Goal: Task Accomplishment & Management: Manage account settings

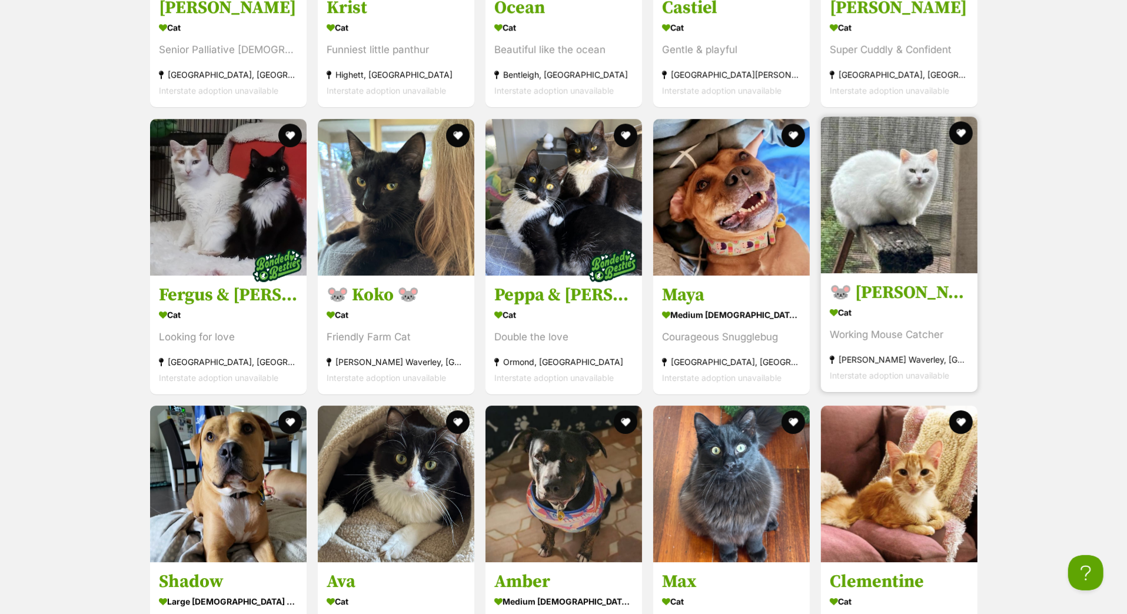
scroll to position [3028, 0]
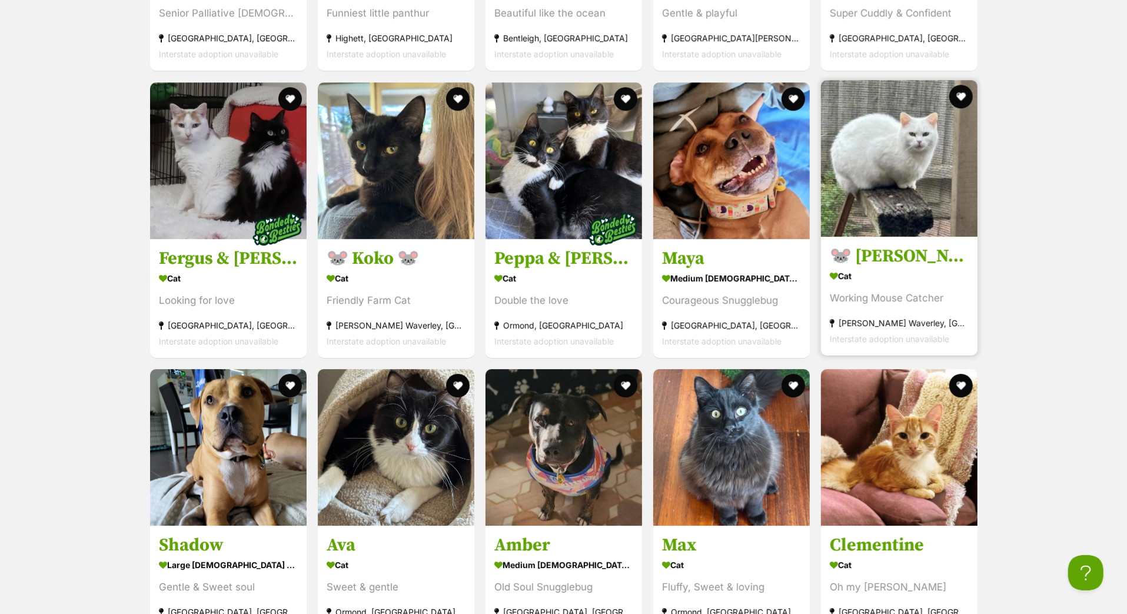
click at [938, 267] on h3 "🐭 [PERSON_NAME] 🐭" at bounding box center [899, 256] width 139 height 22
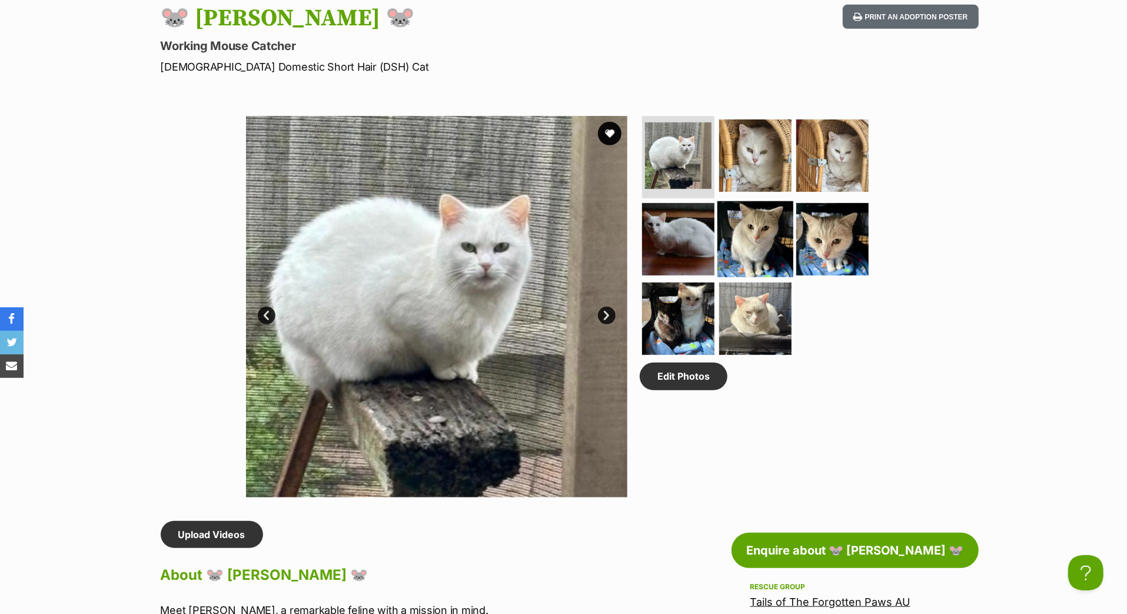
scroll to position [504, 0]
click at [701, 390] on link "Edit Photos" at bounding box center [684, 376] width 88 height 27
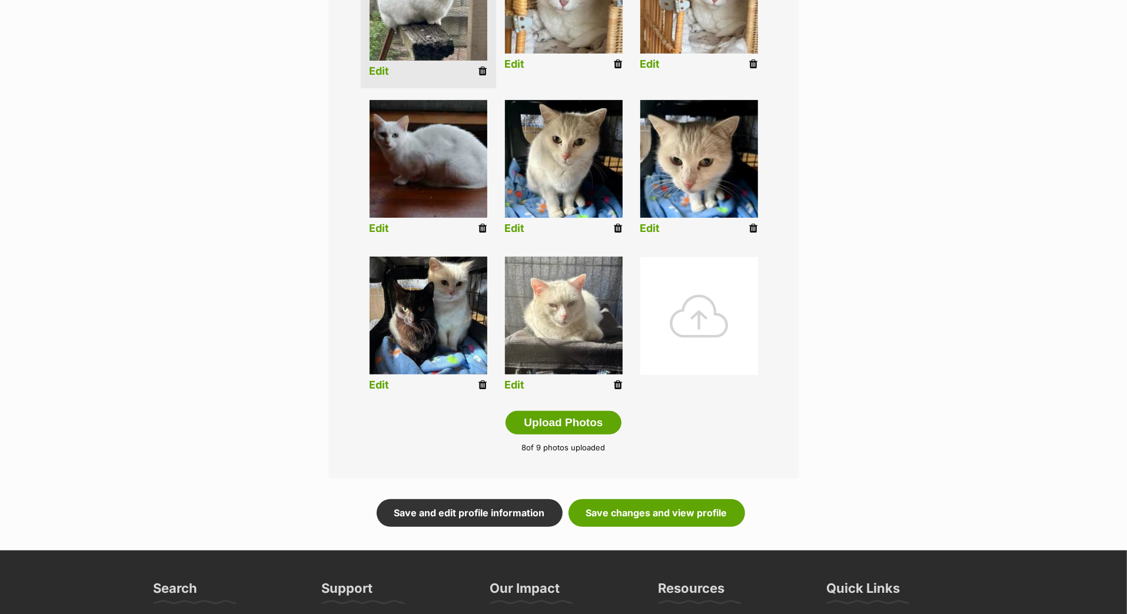
scroll to position [401, 0]
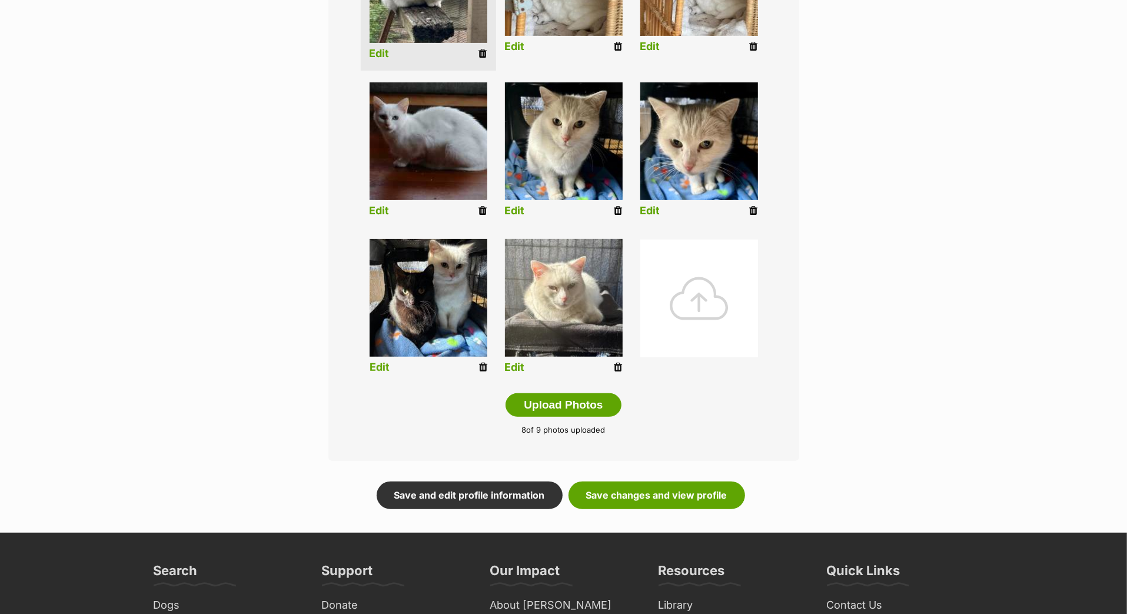
click at [480, 373] on icon at bounding box center [483, 367] width 8 height 11
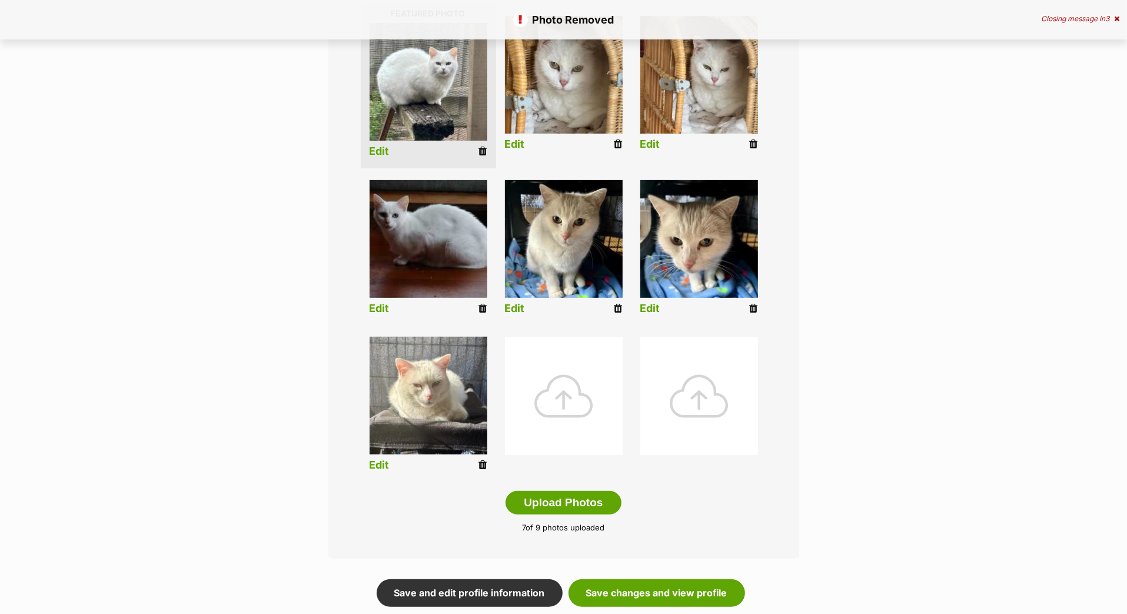
scroll to position [325, 0]
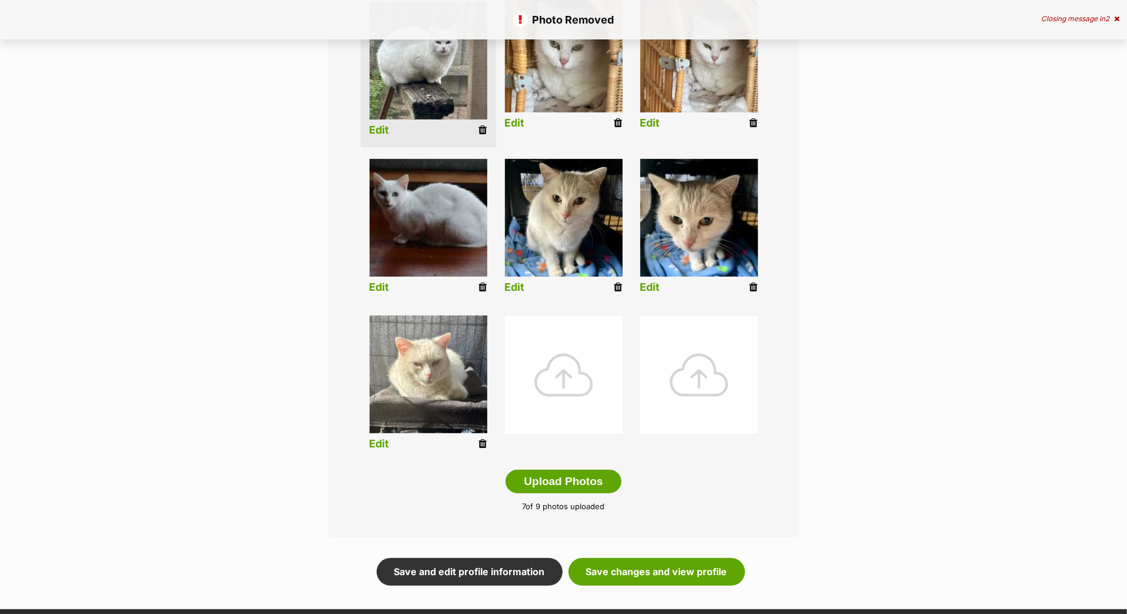
click at [558, 404] on div at bounding box center [564, 375] width 118 height 118
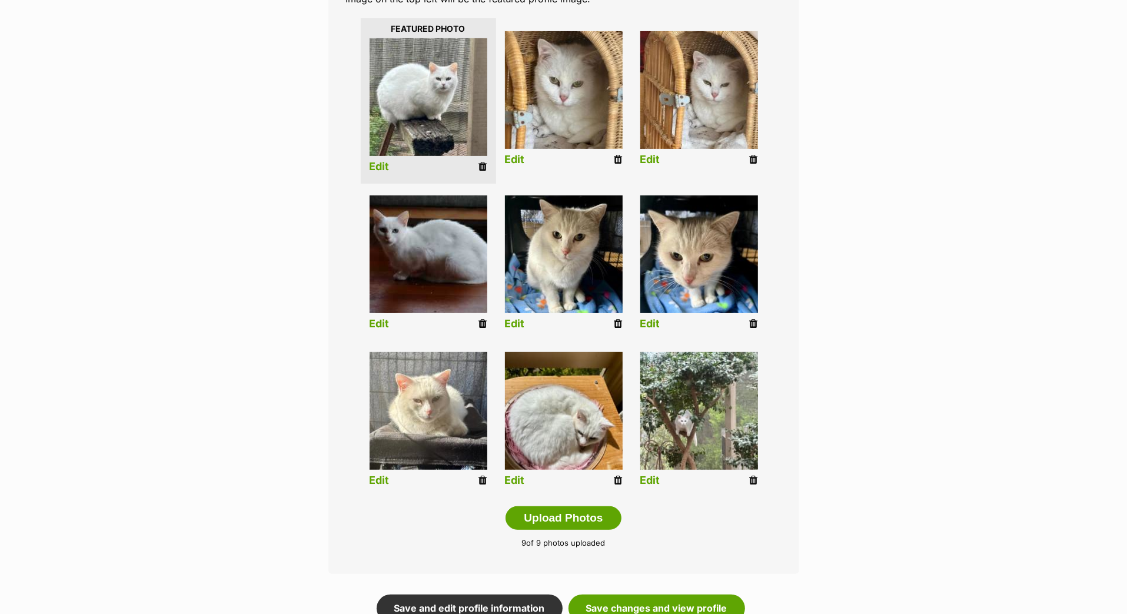
scroll to position [271, 0]
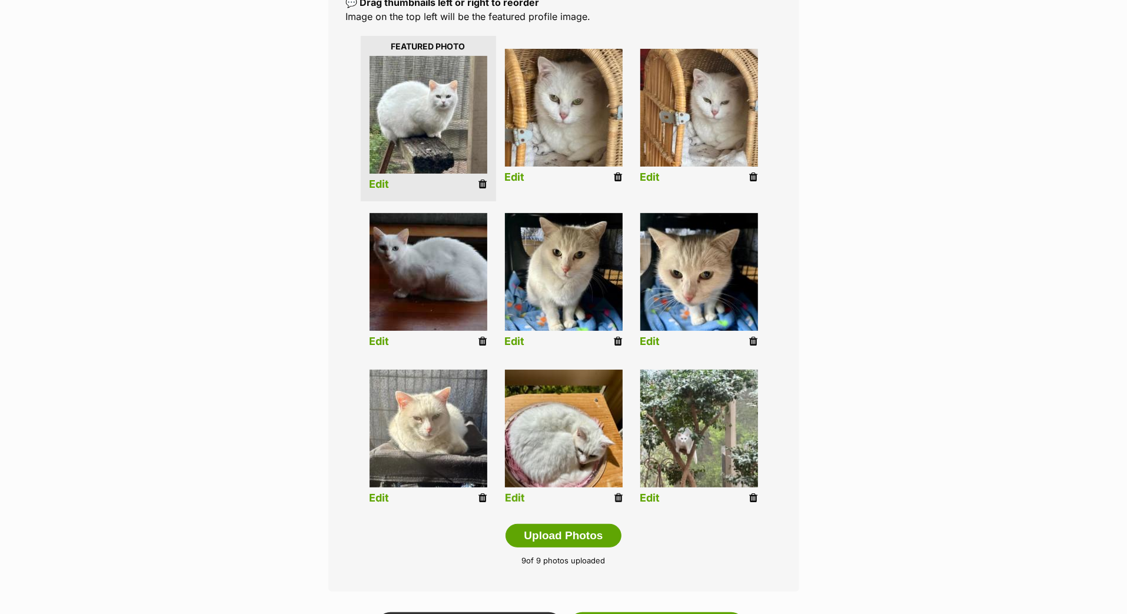
click at [520, 504] on link "Edit" at bounding box center [515, 498] width 20 height 12
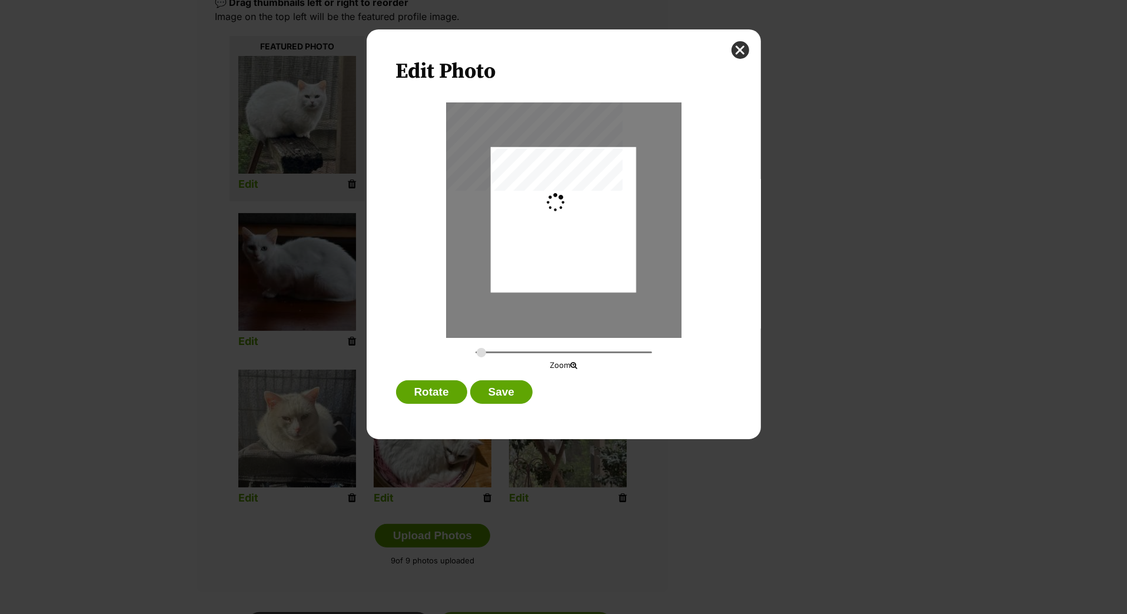
scroll to position [0, 0]
type input "0.2744"
click at [576, 240] on div "Dialog Window - Close (Press escape to close)" at bounding box center [563, 216] width 145 height 194
click at [529, 404] on button "Save" at bounding box center [501, 392] width 62 height 24
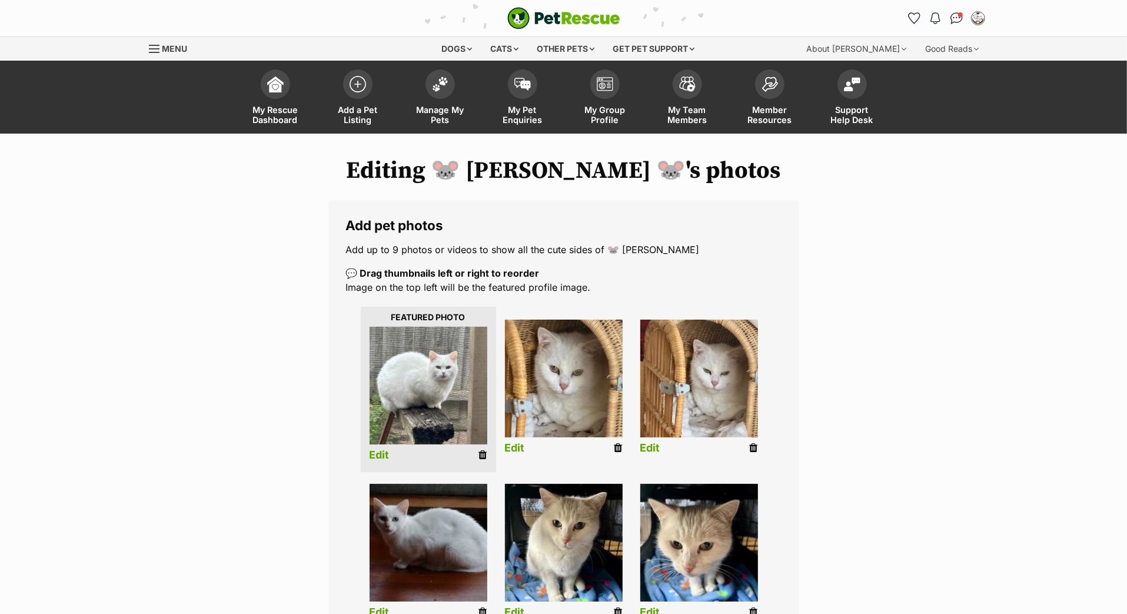
scroll to position [271, 0]
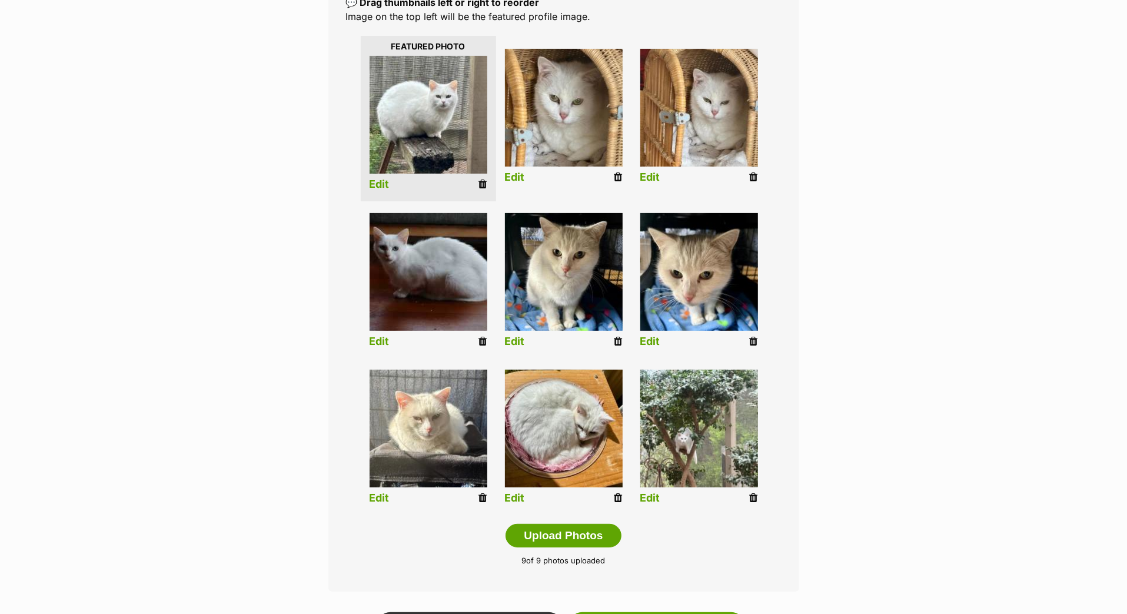
click at [655, 504] on link "Edit" at bounding box center [650, 498] width 20 height 12
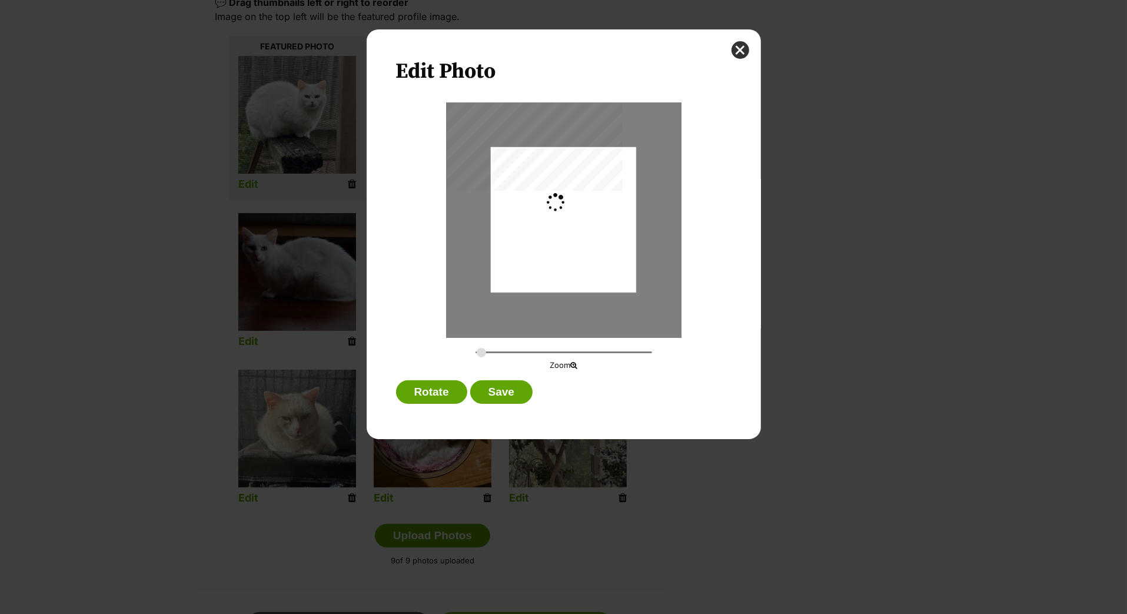
scroll to position [0, 0]
drag, startPoint x: 482, startPoint y: 357, endPoint x: 513, endPoint y: 358, distance: 31.8
click at [513, 358] on input "Dialog Window - Close (Press escape to close)" at bounding box center [564, 352] width 177 height 11
drag, startPoint x: 538, startPoint y: 263, endPoint x: 571, endPoint y: 267, distance: 33.2
click at [572, 267] on div "Dialog Window - Close (Press escape to close)" at bounding box center [597, 224] width 276 height 369
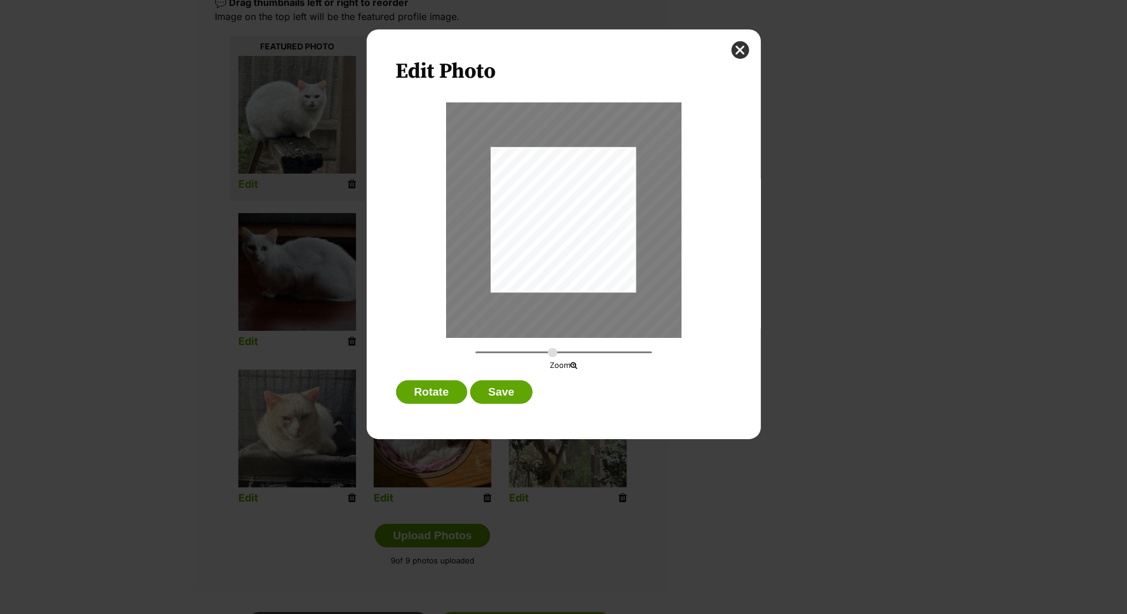
drag, startPoint x: 513, startPoint y: 358, endPoint x: 552, endPoint y: 360, distance: 38.3
type input "0.8059"
click at [552, 358] on input "Dialog Window - Close (Press escape to close)" at bounding box center [564, 352] width 177 height 11
drag, startPoint x: 571, startPoint y: 201, endPoint x: 567, endPoint y: 217, distance: 15.7
click at [569, 217] on div "Dialog Window - Close (Press escape to close)" at bounding box center [614, 242] width 427 height 569
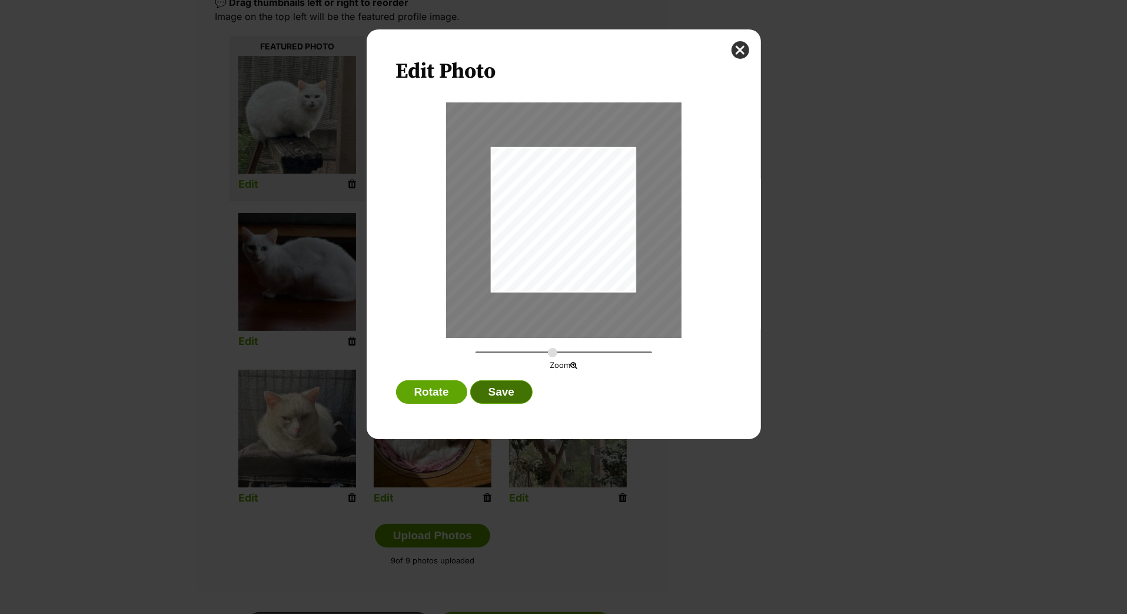
click at [507, 393] on button "Save" at bounding box center [501, 392] width 62 height 24
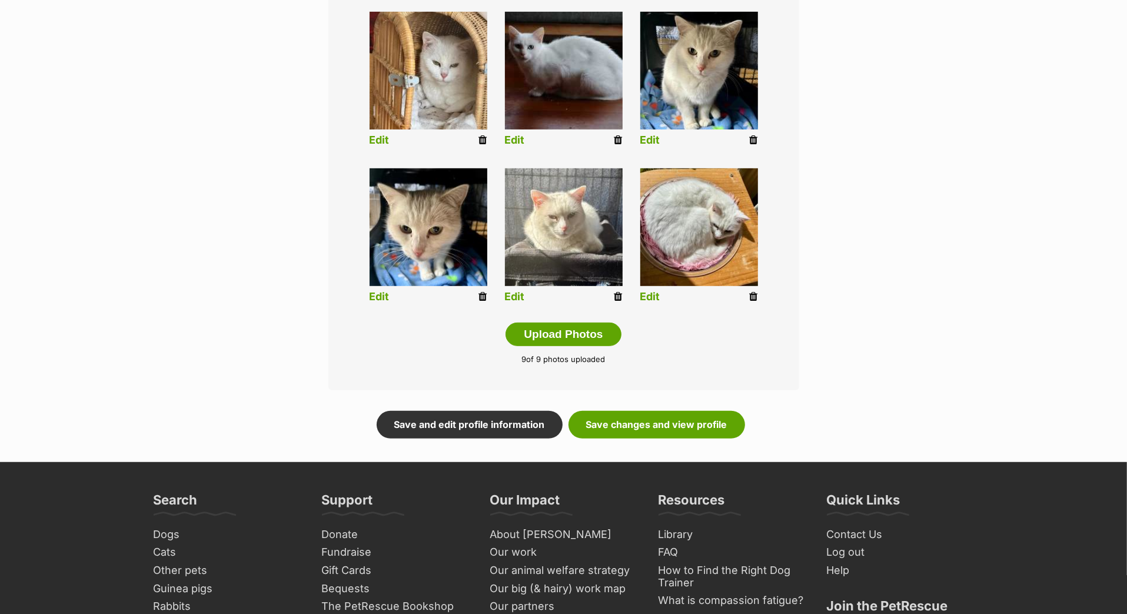
scroll to position [482, 0]
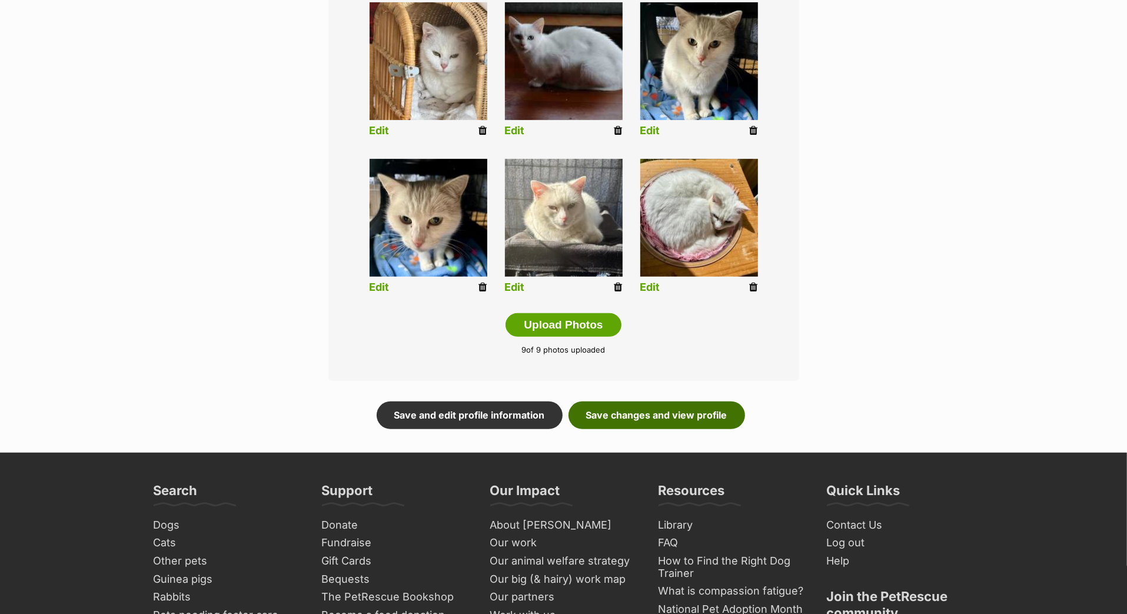
click at [670, 429] on link "Save changes and view profile" at bounding box center [657, 414] width 177 height 27
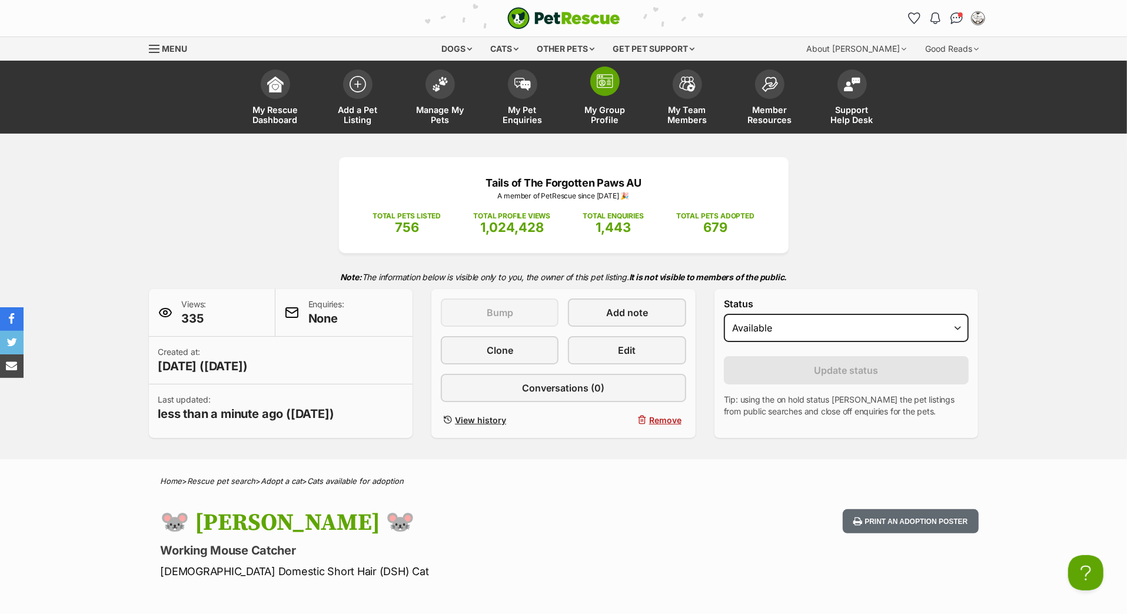
click at [619, 125] on span "My Group Profile" at bounding box center [605, 115] width 53 height 20
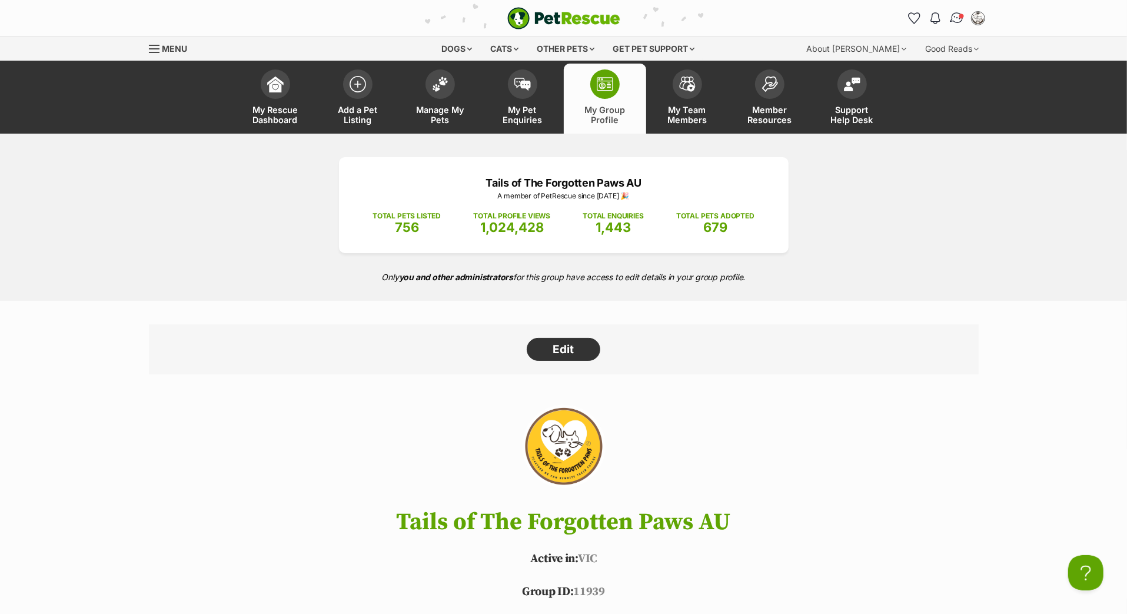
click at [949, 23] on img "Conversations" at bounding box center [957, 18] width 16 height 15
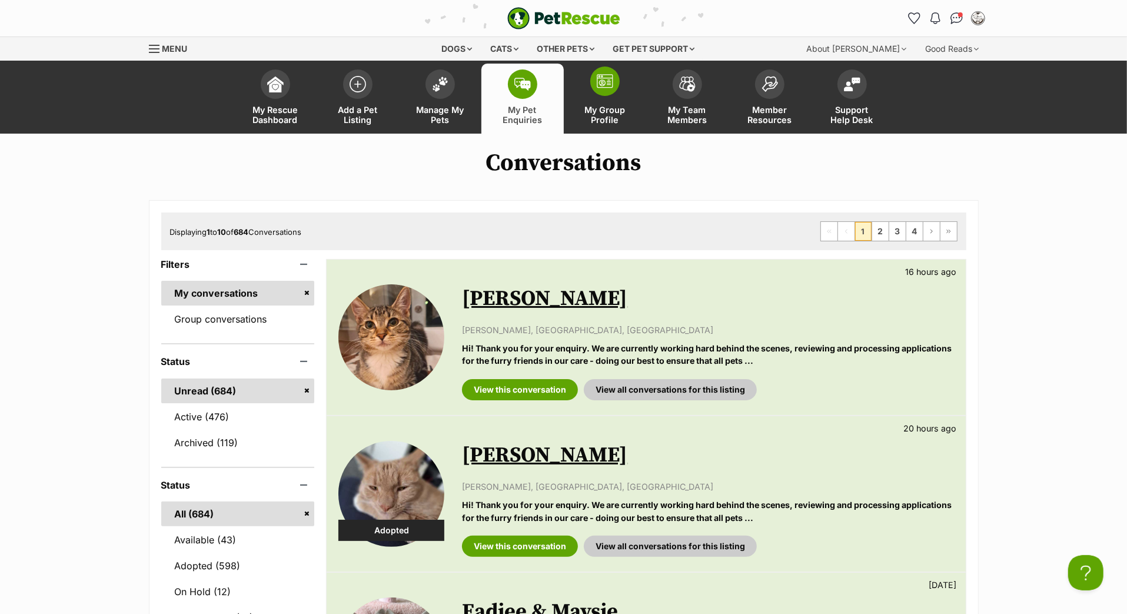
click at [594, 87] on span at bounding box center [604, 81] width 29 height 29
